Goal: Information Seeking & Learning: Learn about a topic

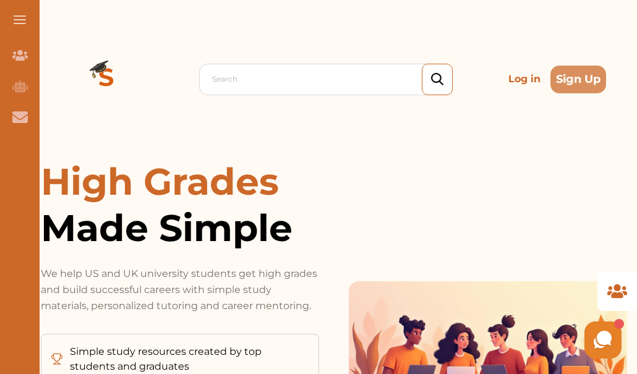
click at [517, 74] on p "Log in" at bounding box center [524, 79] width 42 height 25
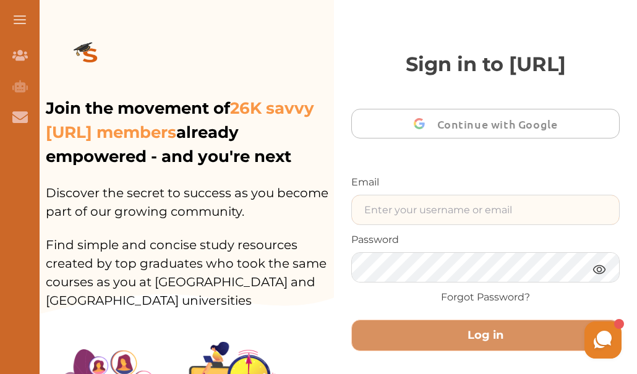
type input "[EMAIL_ADDRESS][DOMAIN_NAME]"
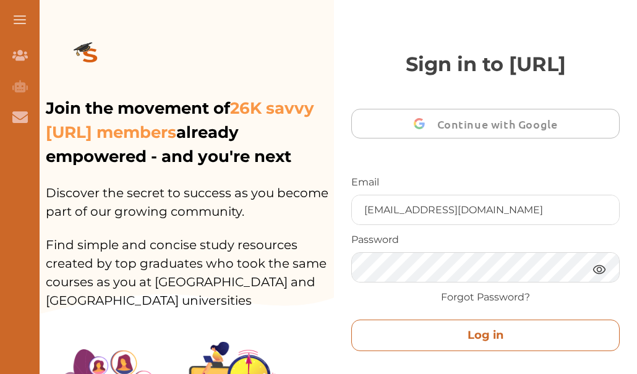
click at [485, 336] on button "Log in" at bounding box center [485, 336] width 268 height 32
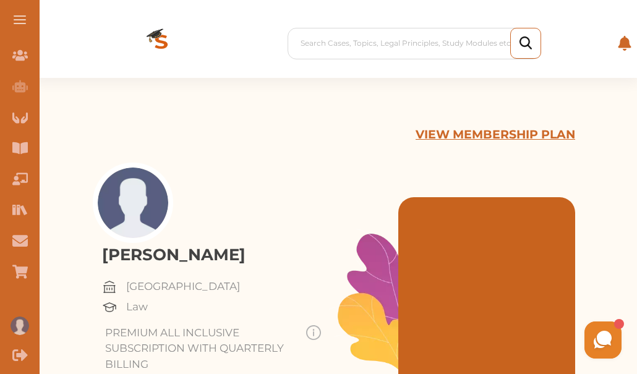
click at [10, 12] on button at bounding box center [20, 20] width 40 height 40
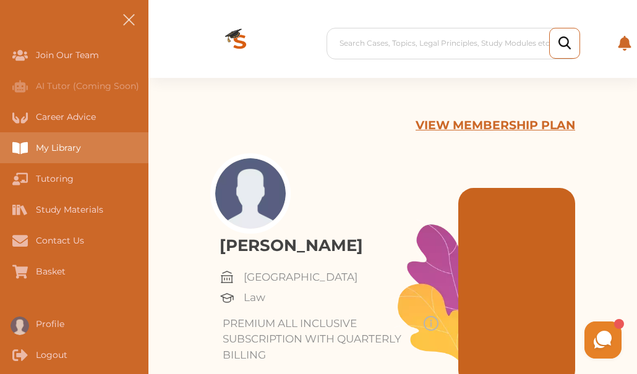
click at [0, 143] on div "My Library" at bounding box center [0, 147] width 0 height 31
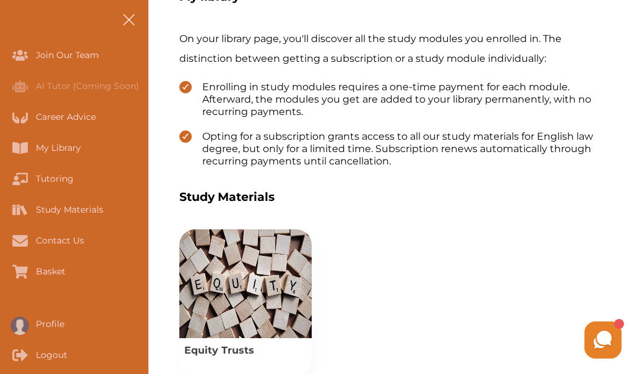
scroll to position [371, 0]
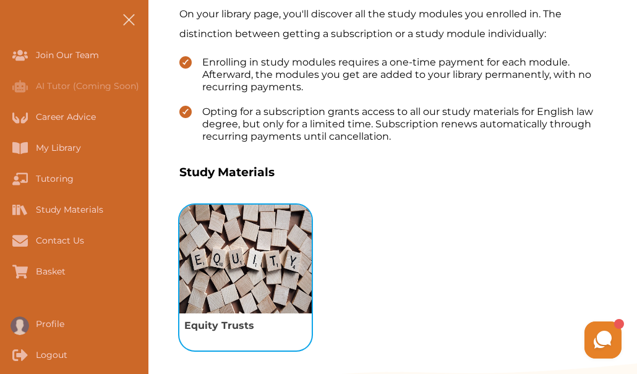
click at [236, 237] on img "View study module: Equity Trusts" at bounding box center [245, 259] width 132 height 109
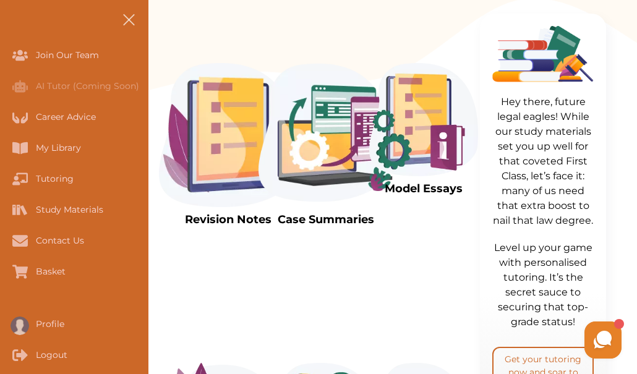
click at [220, 182] on img at bounding box center [228, 135] width 138 height 144
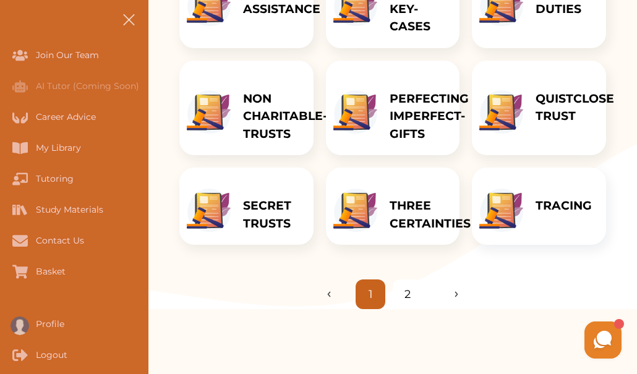
click at [438, 216] on p "THREE CERTAINTIES" at bounding box center [430, 214] width 81 height 35
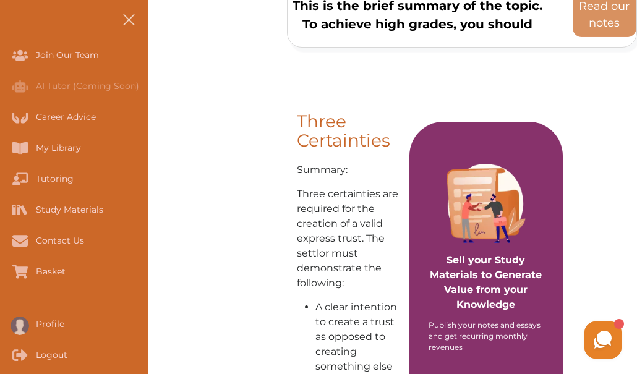
scroll to position [173, 0]
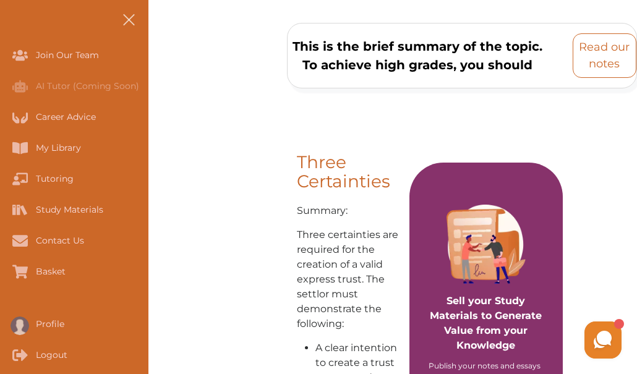
click at [608, 51] on p "Read our notes" at bounding box center [604, 55] width 53 height 33
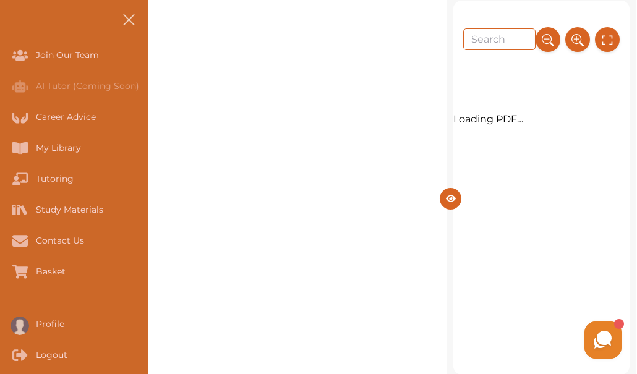
scroll to position [48, 0]
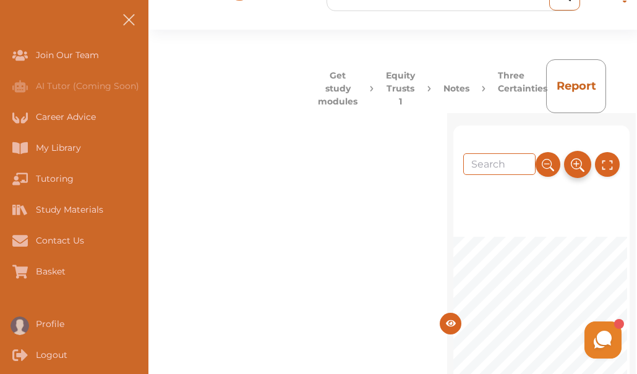
click at [582, 151] on button at bounding box center [577, 164] width 27 height 27
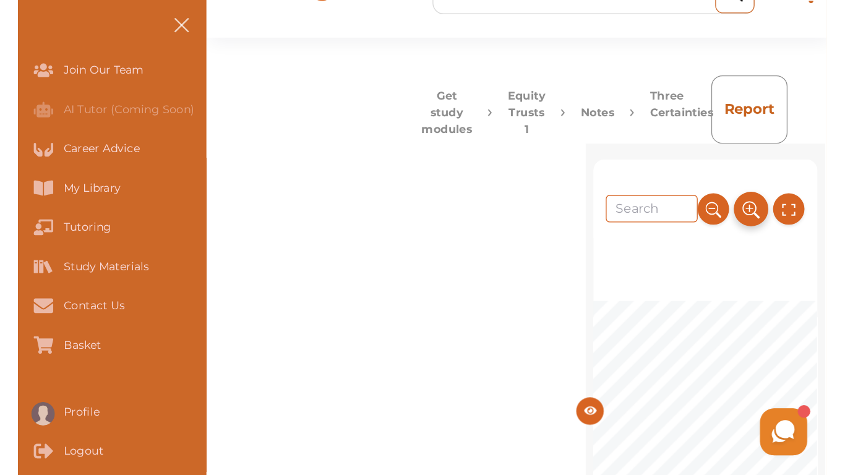
scroll to position [98, 0]
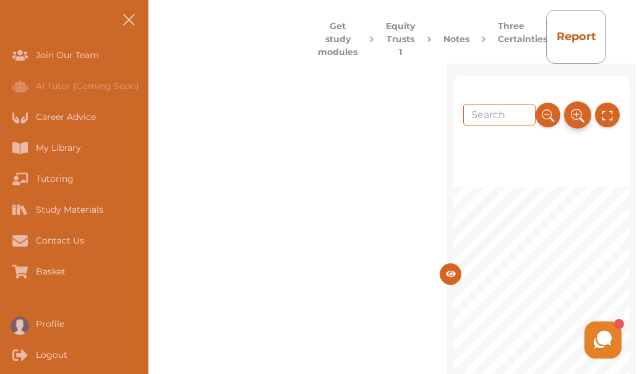
click at [582, 117] on button at bounding box center [577, 114] width 27 height 27
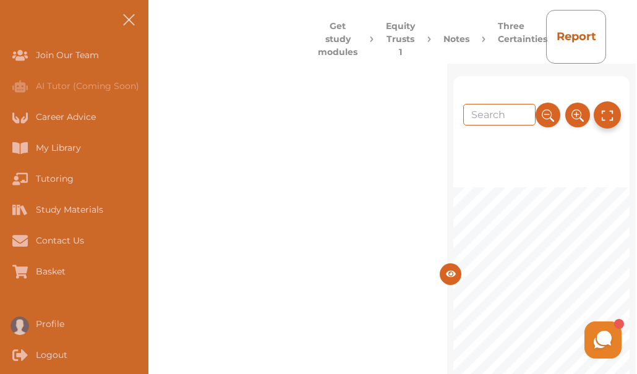
click at [608, 116] on icon at bounding box center [607, 115] width 14 height 20
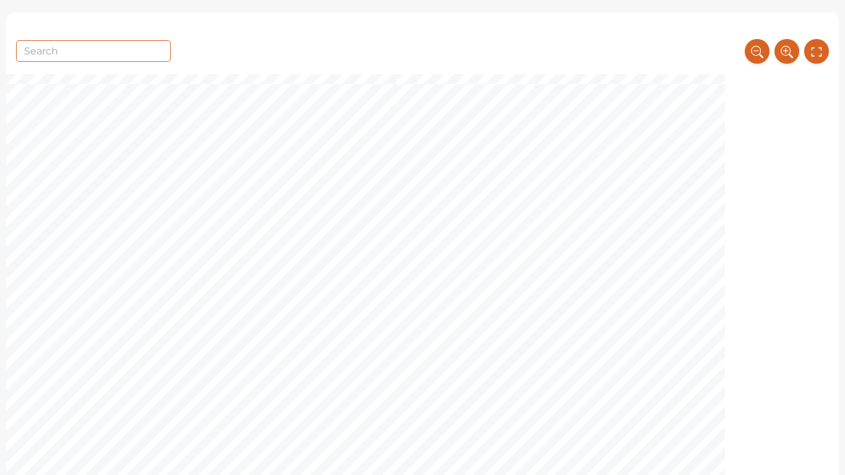
scroll to position [8433, 0]
click at [636, 48] on icon at bounding box center [785, 50] width 11 height 11
click at [636, 39] on button at bounding box center [786, 51] width 25 height 25
